Goal: Entertainment & Leisure: Consume media (video, audio)

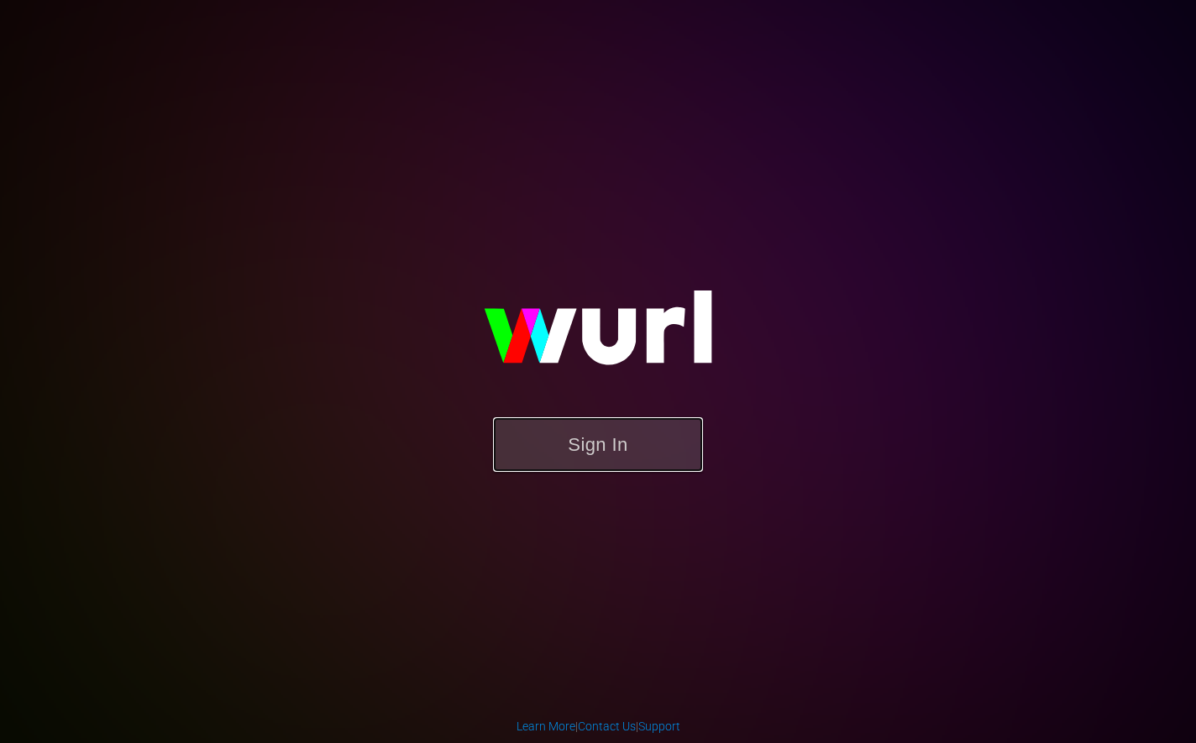
click at [658, 435] on button "Sign In" at bounding box center [598, 444] width 210 height 55
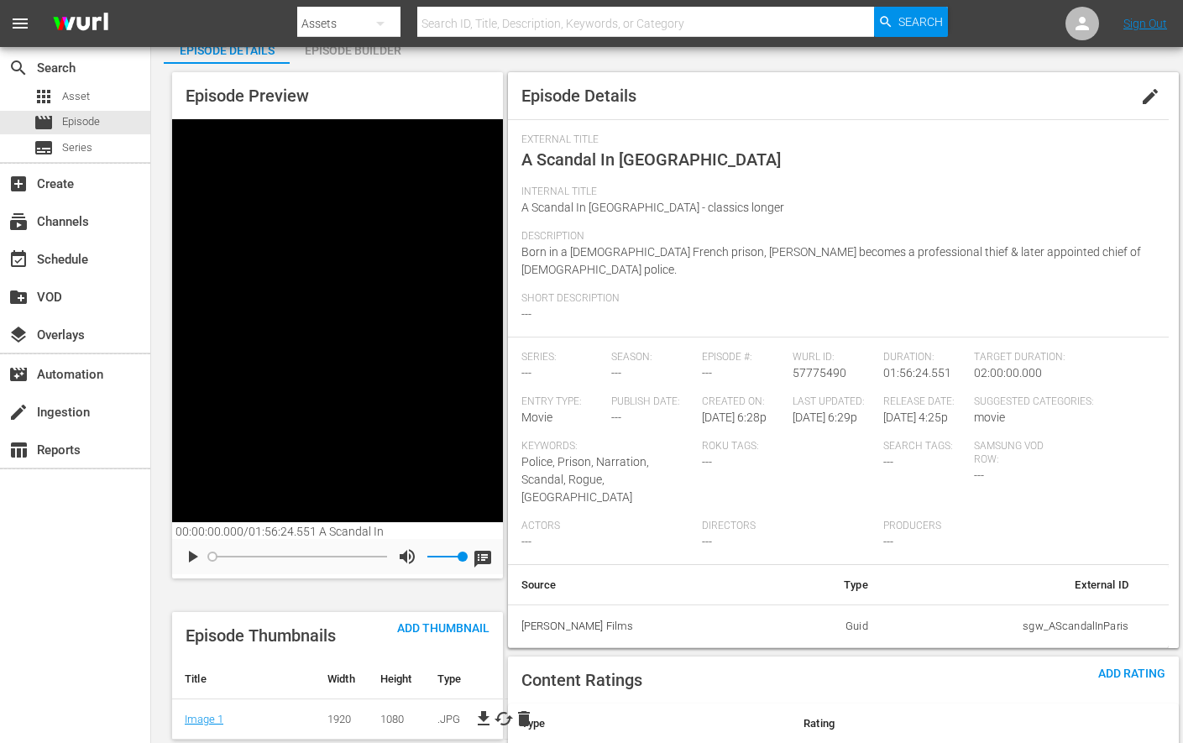
scroll to position [107, 0]
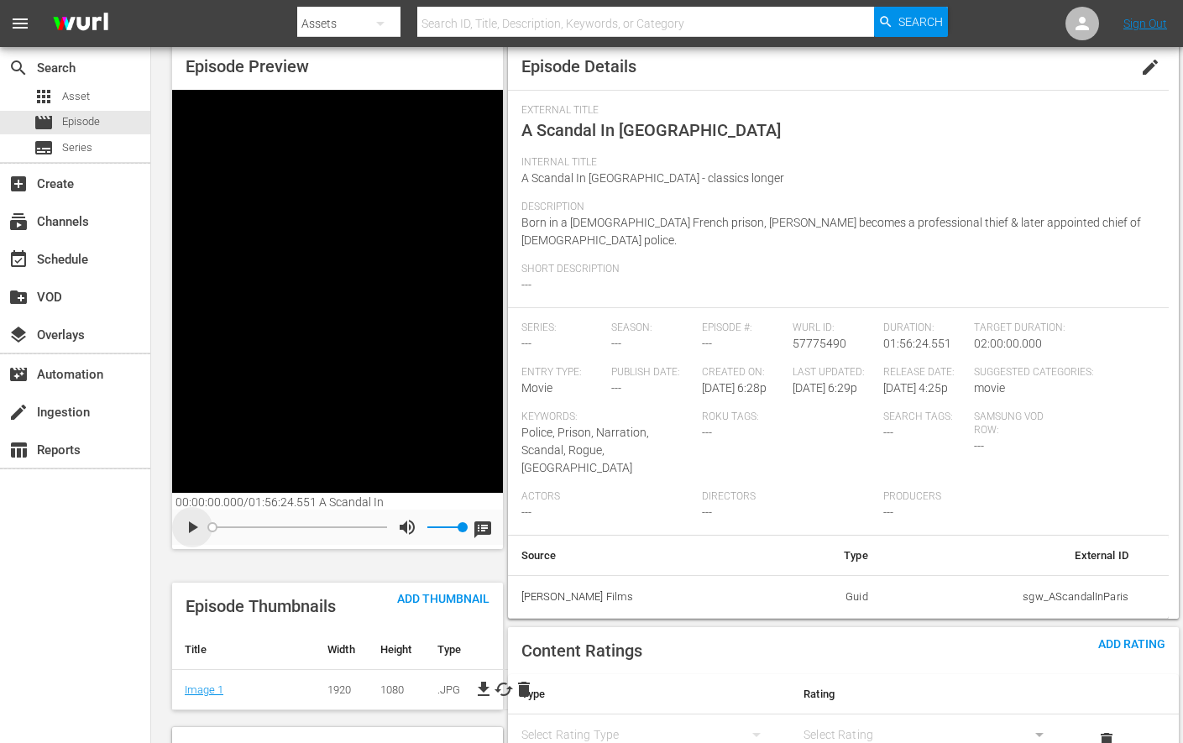
click at [196, 531] on icon "button" at bounding box center [192, 527] width 20 height 20
click at [233, 529] on div at bounding box center [299, 527] width 175 height 15
click at [288, 527] on div at bounding box center [299, 528] width 175 height 2
click at [308, 527] on div at bounding box center [299, 527] width 175 height 15
click at [330, 527] on div at bounding box center [299, 527] width 175 height 15
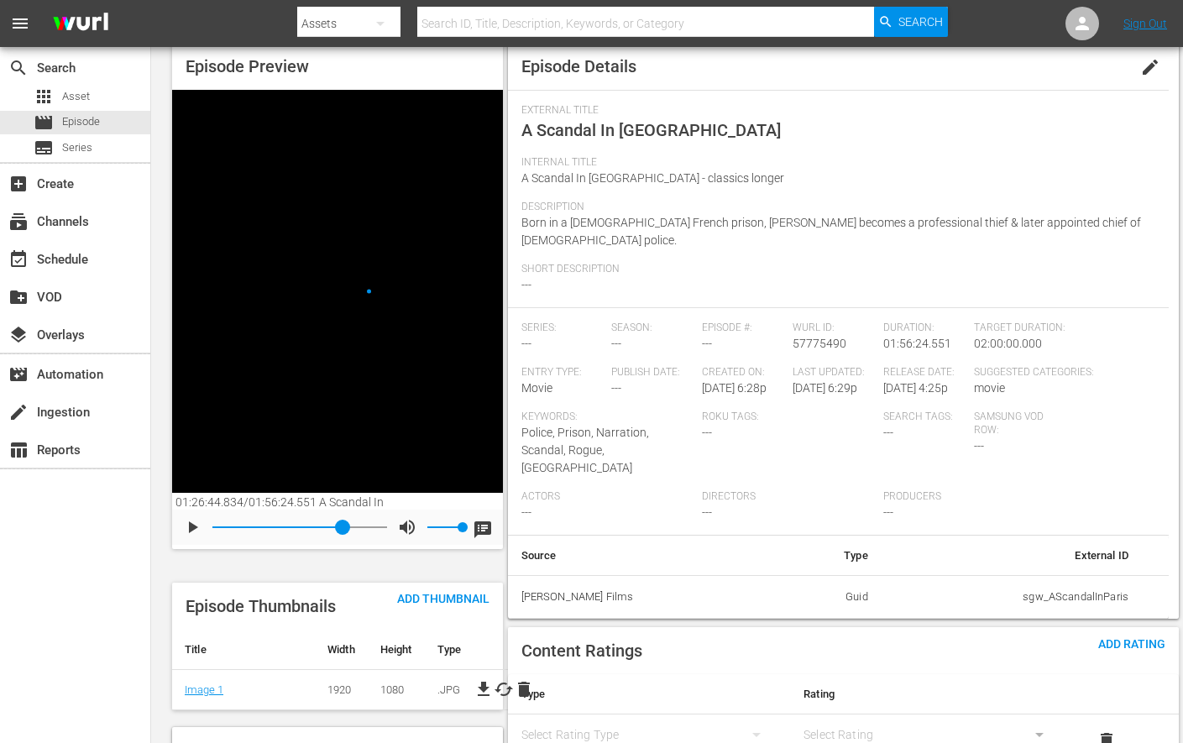
click at [343, 527] on div at bounding box center [299, 527] width 175 height 15
click at [362, 527] on div at bounding box center [299, 528] width 175 height 2
click at [374, 527] on div at bounding box center [299, 528] width 175 height 2
drag, startPoint x: 375, startPoint y: 526, endPoint x: 382, endPoint y: 530, distance: 8.6
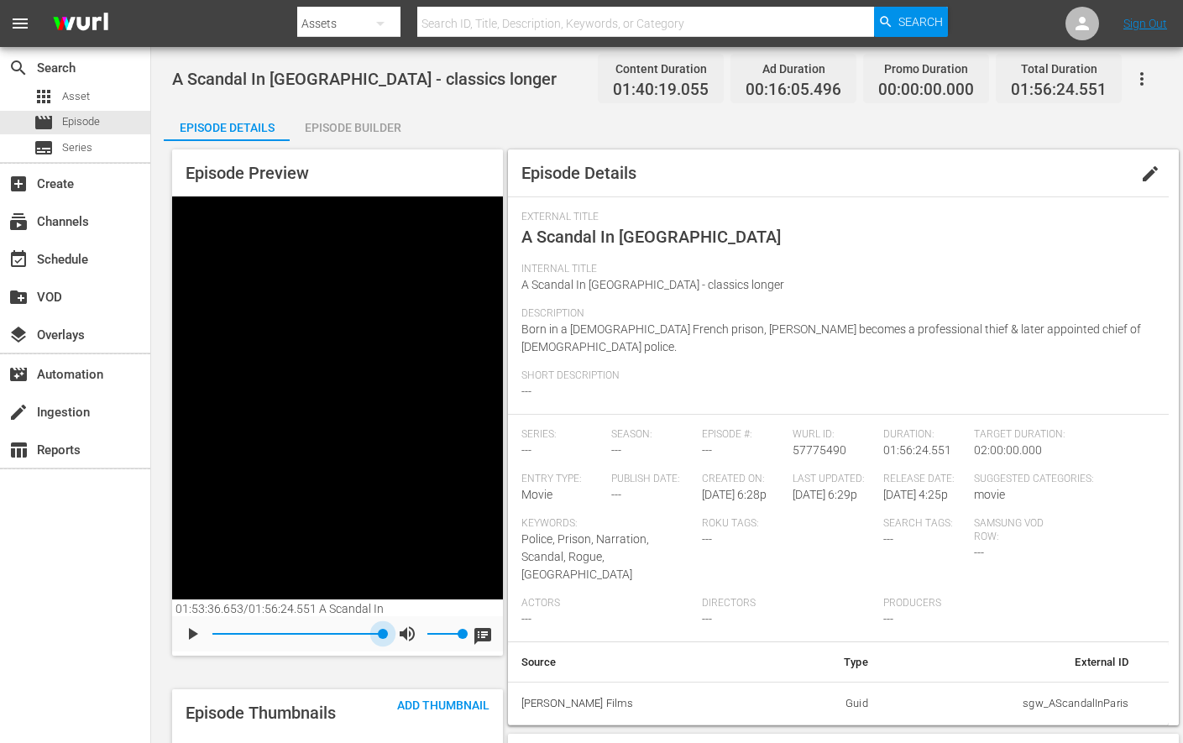
click at [198, 634] on icon "button" at bounding box center [192, 634] width 20 height 20
click at [200, 635] on icon "button" at bounding box center [192, 634] width 20 height 20
